Goal: Task Accomplishment & Management: Use online tool/utility

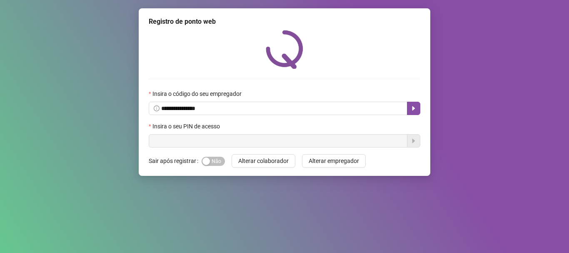
click at [203, 143] on input "text" at bounding box center [278, 140] width 259 height 13
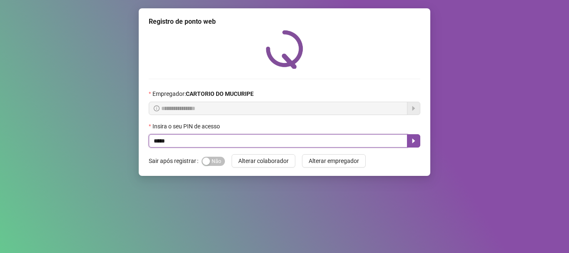
type input "*****"
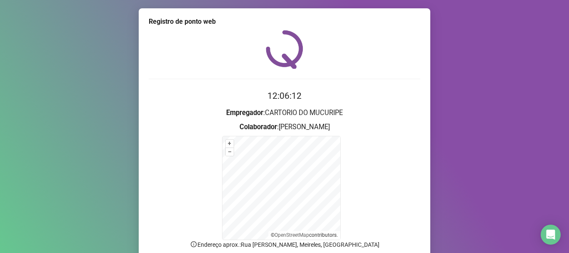
scroll to position [70, 0]
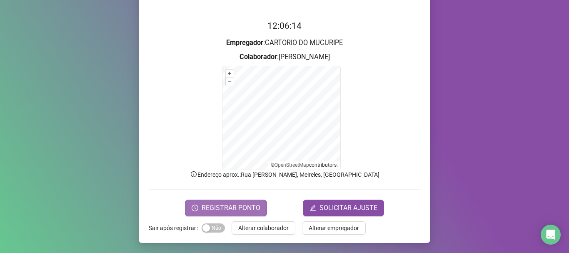
click at [228, 205] on span "REGISTRAR PONTO" at bounding box center [231, 208] width 59 height 10
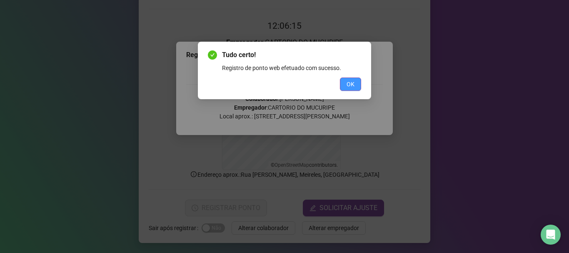
click at [352, 84] on span "OK" at bounding box center [351, 84] width 8 height 9
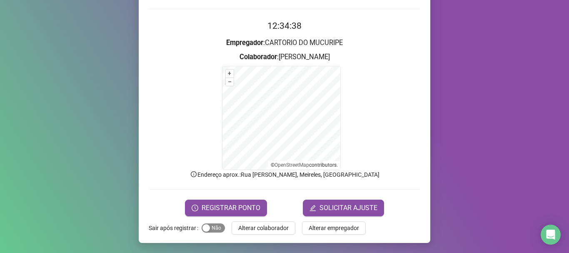
click at [216, 229] on span "Sim Não" at bounding box center [213, 227] width 23 height 9
click at [202, 223] on button "Sim Não" at bounding box center [213, 227] width 23 height 9
click at [213, 229] on span "Sim Não" at bounding box center [213, 227] width 23 height 9
click at [250, 206] on span "REGISTRAR PONTO" at bounding box center [231, 208] width 59 height 10
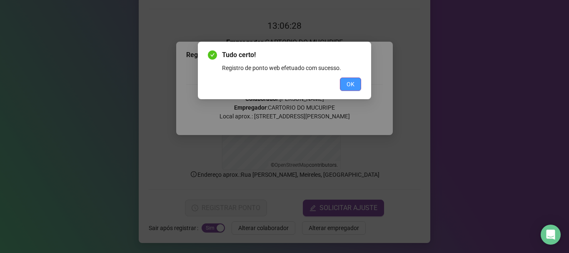
click at [354, 81] on span "OK" at bounding box center [351, 84] width 8 height 9
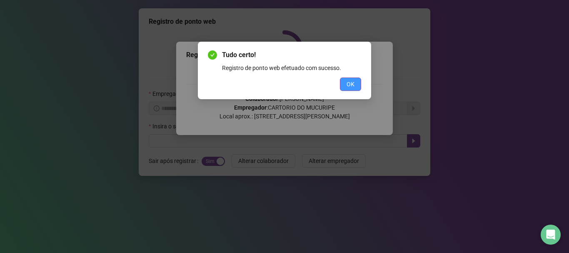
scroll to position [0, 0]
